Goal: Task Accomplishment & Management: Complete application form

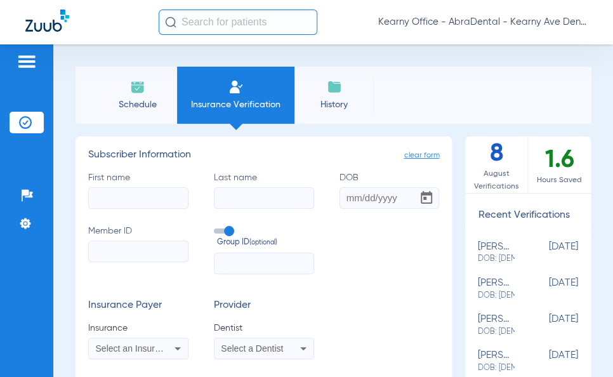
click at [131, 194] on input "First name" at bounding box center [138, 198] width 100 height 22
type input "m"
type input "MEDOZAALCAL"
drag, startPoint x: 166, startPoint y: 192, endPoint x: 57, endPoint y: 211, distance: 110.2
click at [57, 211] on div "Schedule Insurance Verification History Last Appt. Sync Time: [DATE] - 09:56 AM…" at bounding box center [333, 210] width 560 height 333
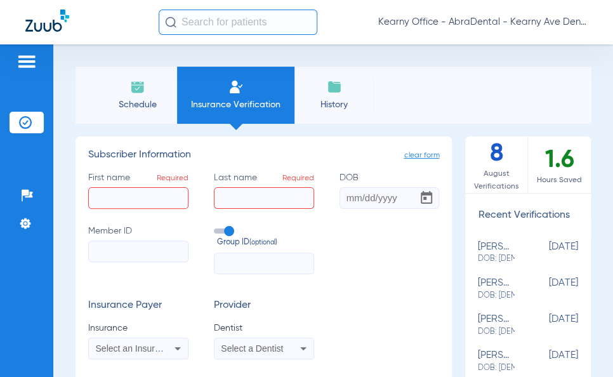
paste input "MEDOZAALCAL"
type input "MEDOZAALCAL"
click at [109, 201] on input "First name Required" at bounding box center [138, 198] width 100 height 22
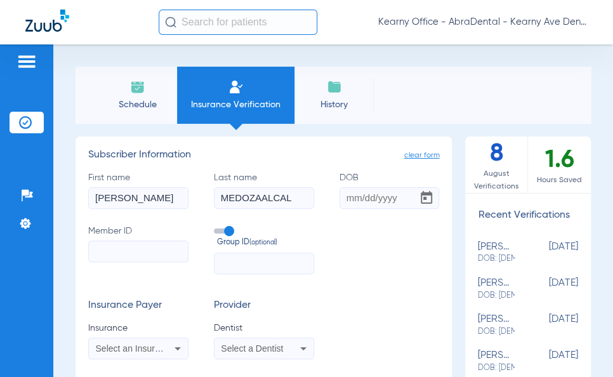
type input "[PERSON_NAME]"
type input "[DATE]"
paste input "MEDOZAALCAL"
drag, startPoint x: 171, startPoint y: 253, endPoint x: 103, endPoint y: 253, distance: 67.9
click at [103, 253] on input "MEDOZAALCAL" at bounding box center [138, 252] width 100 height 22
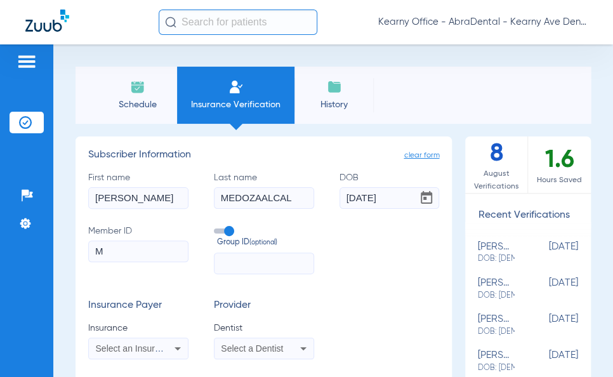
type input "M"
drag, startPoint x: 122, startPoint y: 253, endPoint x: 38, endPoint y: 245, distance: 84.2
click at [39, 245] on div "Patients Insurance Verification Setup Help Center Settings Schedule Insurance V…" at bounding box center [306, 232] width 613 height 377
paste input "243157108220-01"
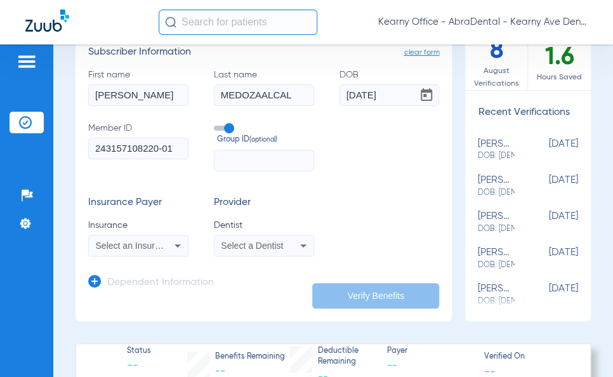
scroll to position [127, 0]
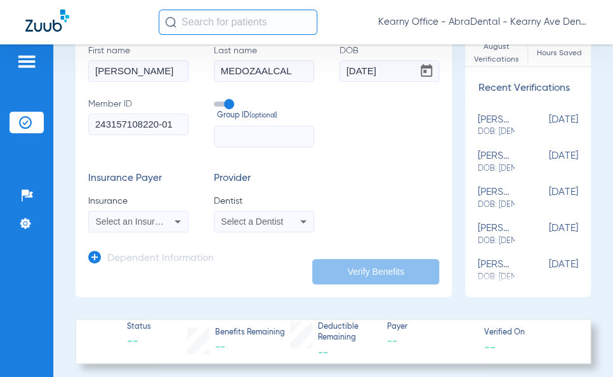
type input "243157108220-01"
click at [138, 212] on mat-select "Select an Insurance" at bounding box center [138, 222] width 100 height 22
click at [139, 218] on span "Select an Insurance" at bounding box center [135, 221] width 79 height 10
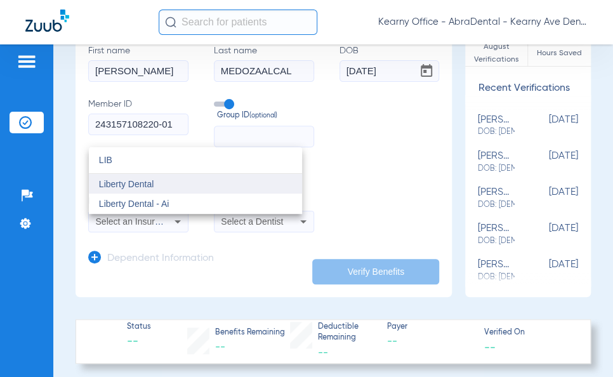
type input "LIB"
click at [251, 187] on mat-option "Liberty Dental" at bounding box center [195, 184] width 213 height 20
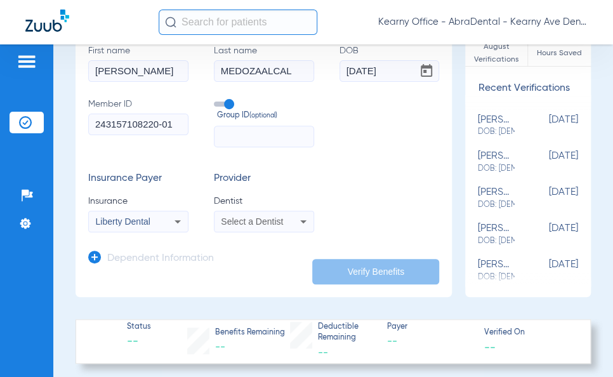
click at [160, 225] on div "Liberty Dental" at bounding box center [130, 221] width 69 height 9
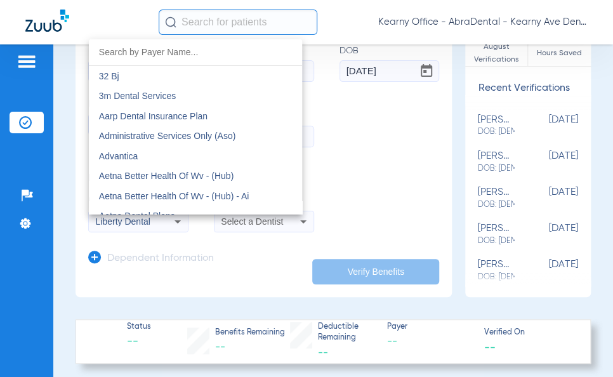
scroll to position [4770, 0]
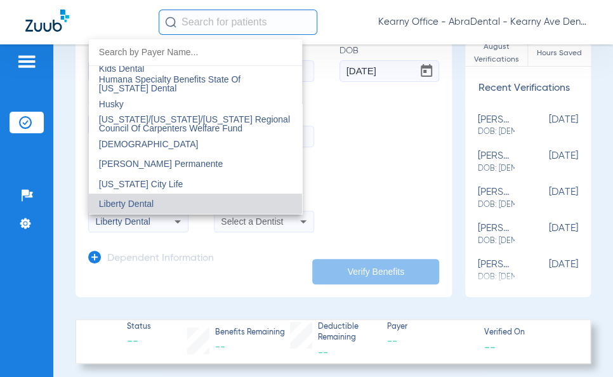
click at [173, 243] on div at bounding box center [306, 188] width 613 height 377
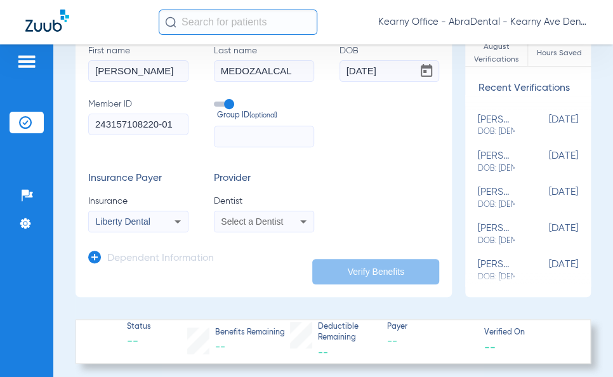
click at [223, 222] on span "Select a Dentist" at bounding box center [252, 221] width 62 height 10
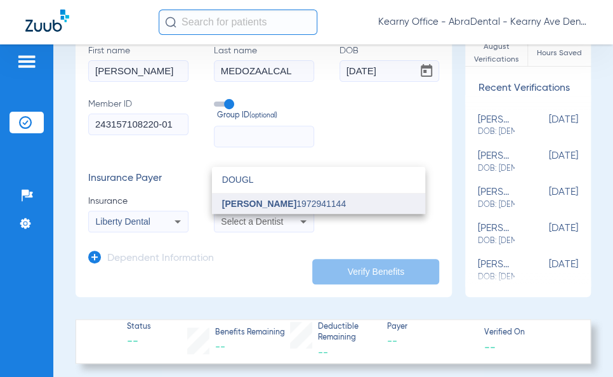
type input "DOUGL"
click at [325, 203] on span "[PERSON_NAME] 1972941144" at bounding box center [284, 203] width 124 height 9
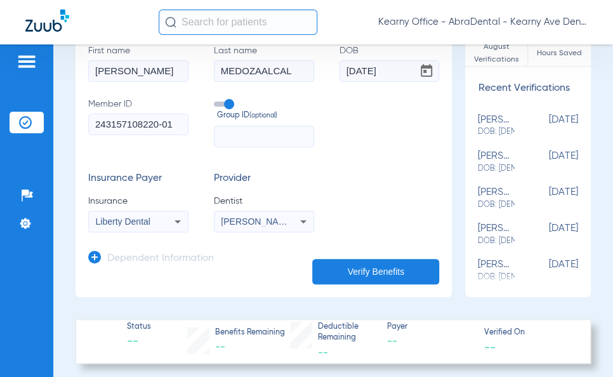
click at [354, 266] on button "Verify Benefits" at bounding box center [375, 271] width 127 height 25
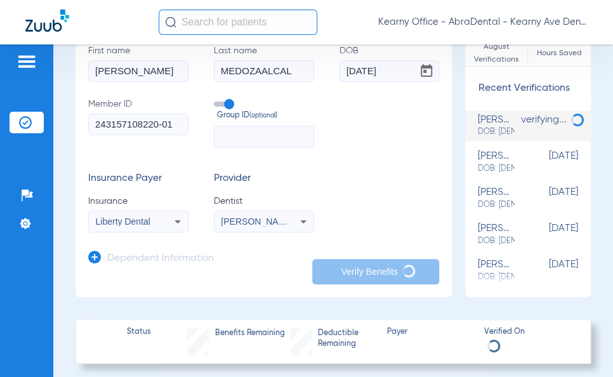
scroll to position [0, 0]
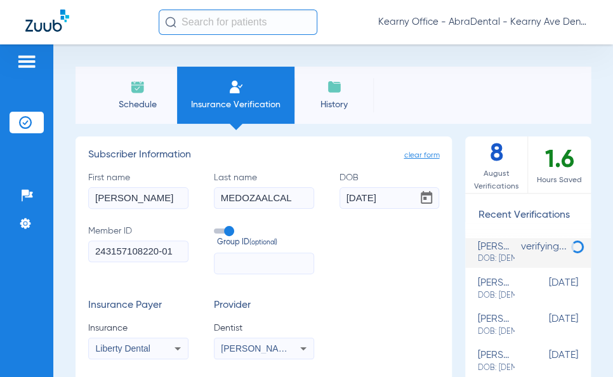
click at [171, 255] on input "243157108220-01" at bounding box center [138, 252] width 100 height 22
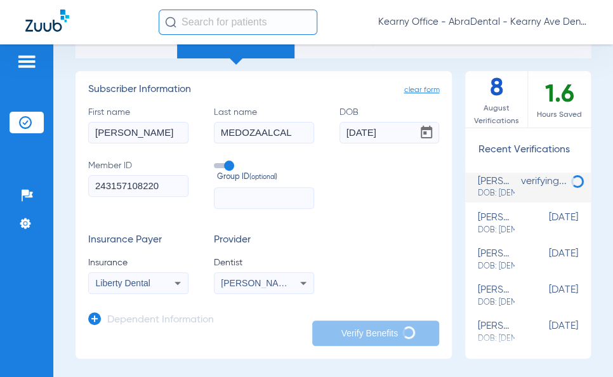
scroll to position [63, 0]
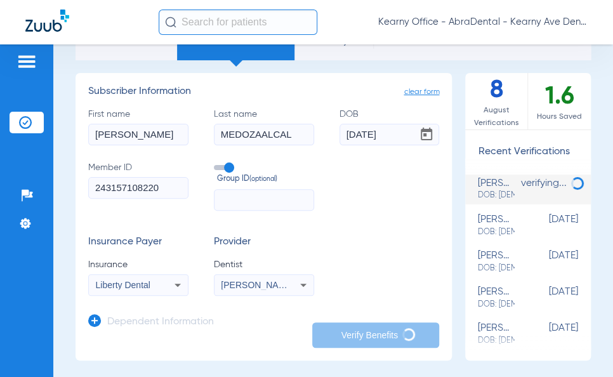
click at [360, 132] on input "[DATE]" at bounding box center [390, 135] width 100 height 22
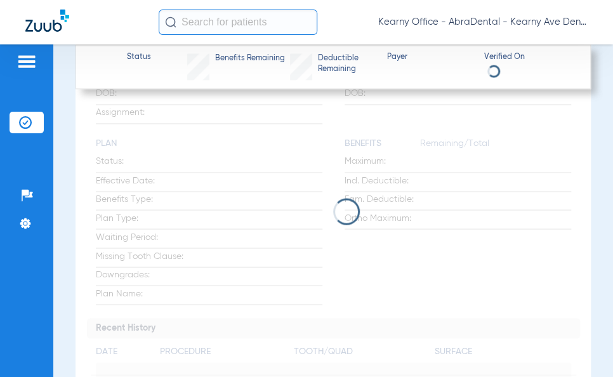
scroll to position [635, 0]
type input "243157108220-01"
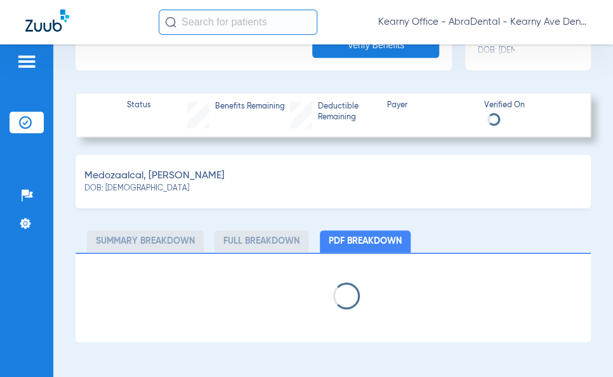
scroll to position [350, 0]
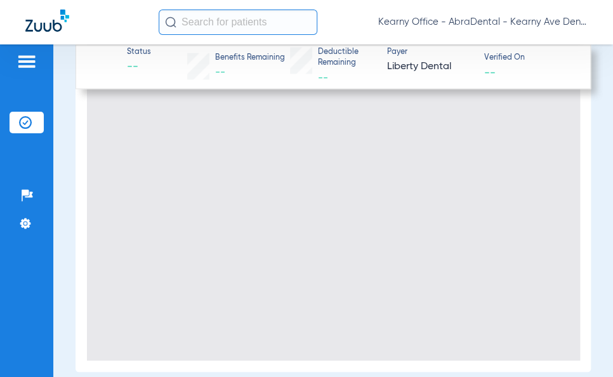
type input "0"
select select "page-width"
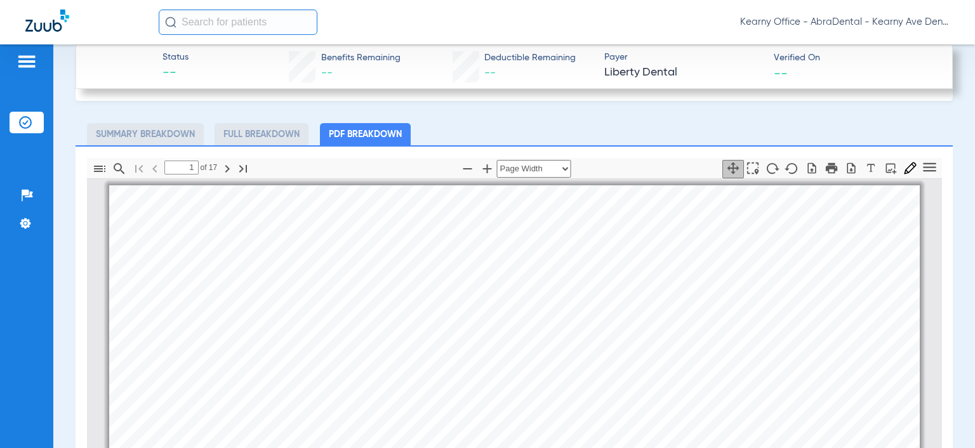
scroll to position [444, 0]
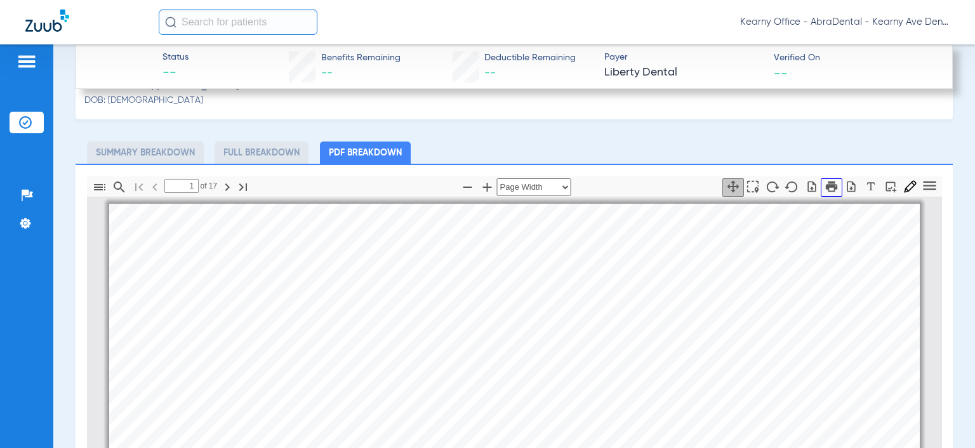
click at [612, 188] on icon "button" at bounding box center [831, 187] width 14 height 14
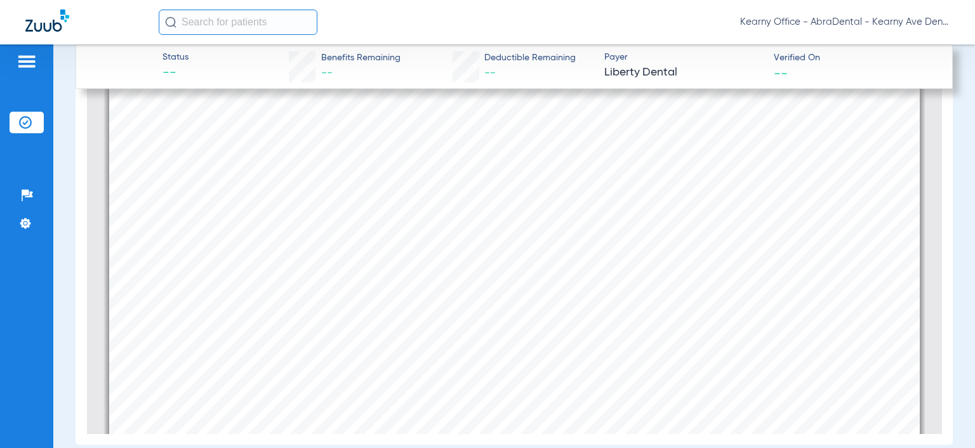
scroll to position [63, 0]
click at [612, 336] on span "Print All" at bounding box center [726, 337] width 23 height 7
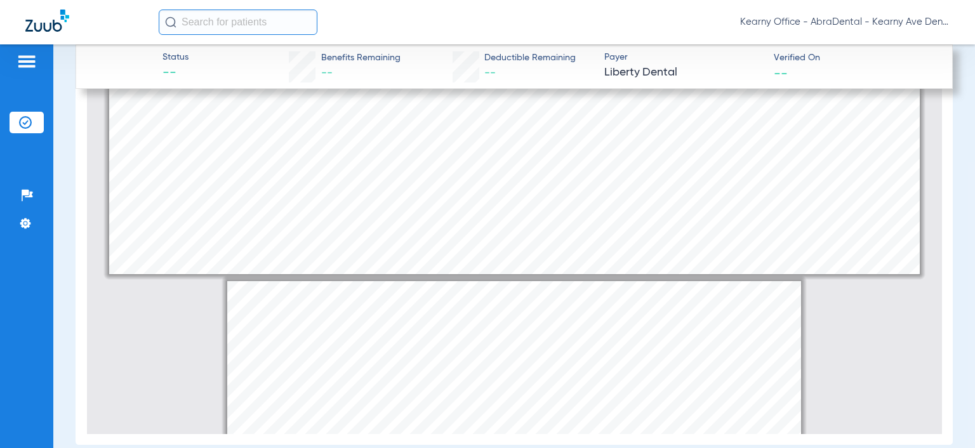
type input "1"
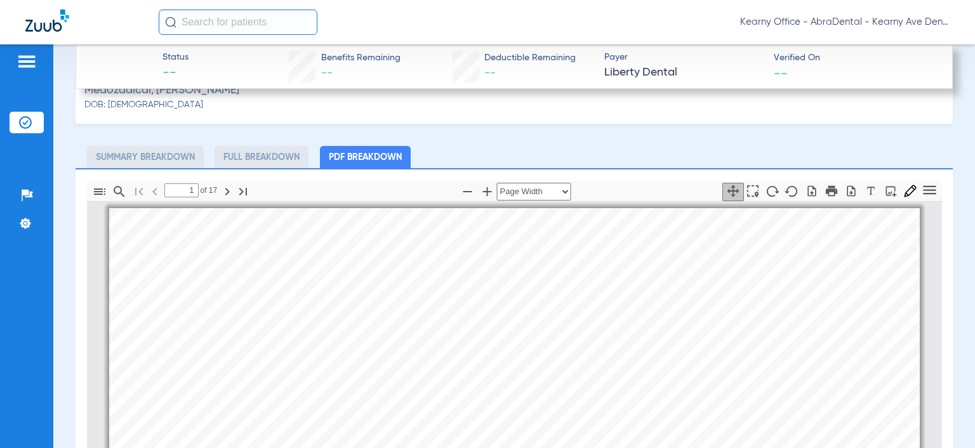
scroll to position [381, 0]
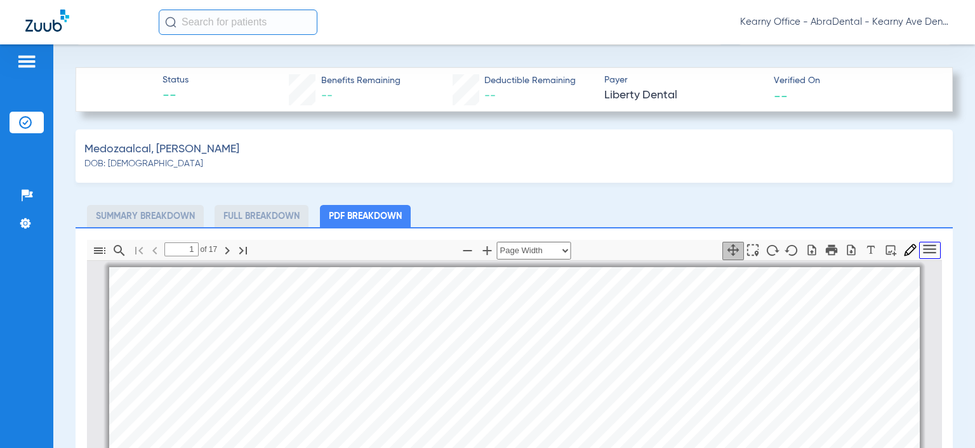
click at [612, 246] on icon "Tools" at bounding box center [929, 249] width 17 height 17
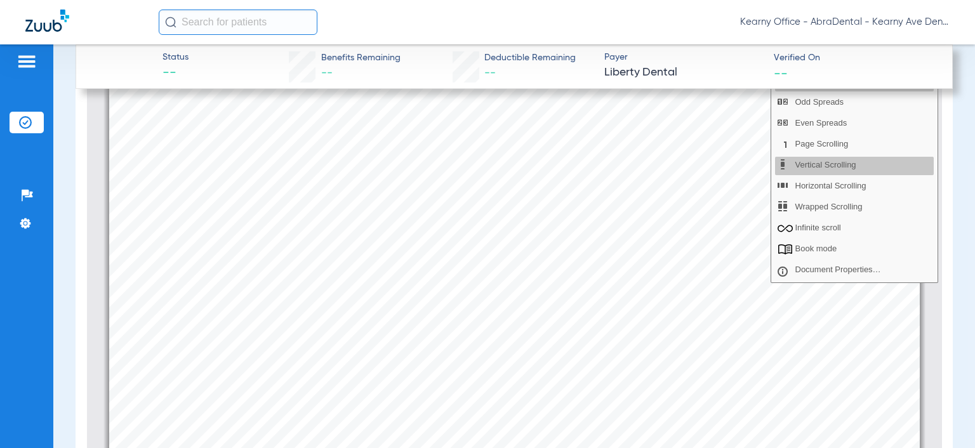
scroll to position [508, 0]
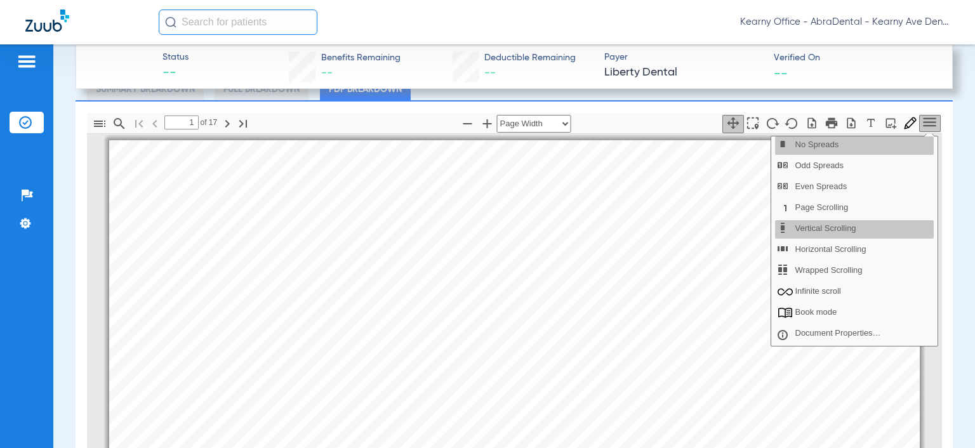
click at [612, 188] on div "Information provided below will be cross-checked with member eligibility record…" at bounding box center [514, 427] width 810 height 574
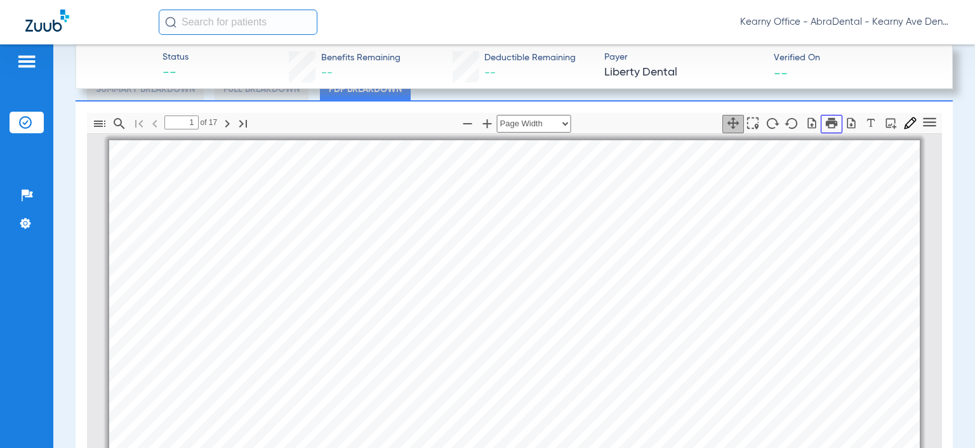
click at [612, 124] on icon "button" at bounding box center [830, 122] width 11 height 11
click at [529, 126] on select "Automatic Zoom Actual Size Page Fit Page Width ⁨50⁩% ⁨100⁩% ⁨125⁩% ⁨150⁩% ⁨200⁩…" at bounding box center [534, 124] width 74 height 18
click at [612, 175] on div "Information provided below will be cross-checked with member eligibility record…" at bounding box center [514, 427] width 810 height 574
